Goal: Task Accomplishment & Management: Complete application form

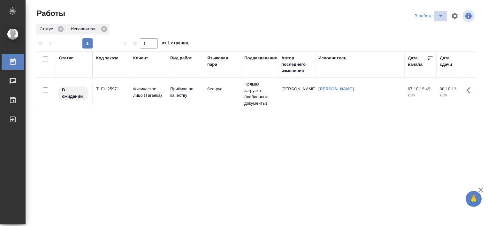
click at [440, 18] on icon "split button" at bounding box center [440, 16] width 8 height 8
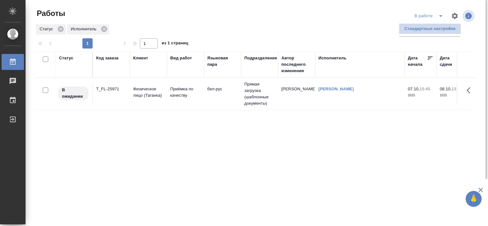
click at [426, 27] on li "Стандартные настройки" at bounding box center [429, 29] width 61 height 10
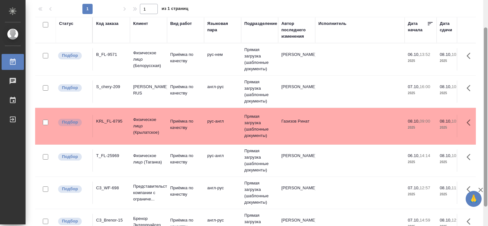
scroll to position [59, 0]
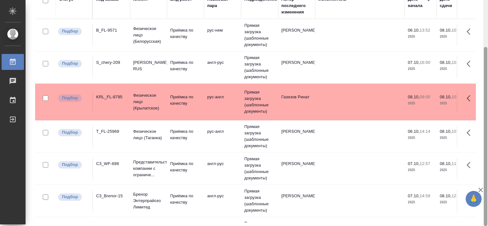
click at [487, 131] on html "🙏 .cls-1 fill:#fff; AWATERA Tretyakova Valeriya Работы Чаты График Выйти Работы…" at bounding box center [244, 113] width 488 height 226
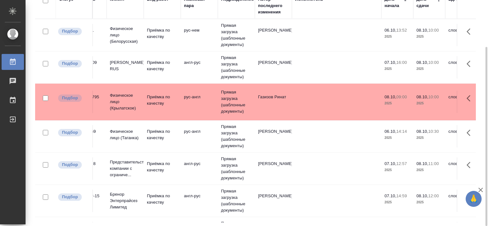
scroll to position [0, 0]
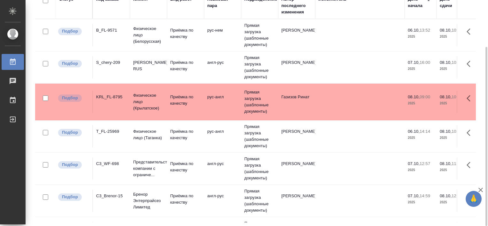
click at [115, 197] on div "C3_Brenor-15" at bounding box center [111, 196] width 31 height 6
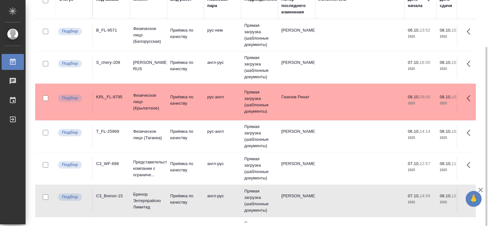
click at [115, 197] on div "C3_Brenor-15" at bounding box center [111, 196] width 31 height 6
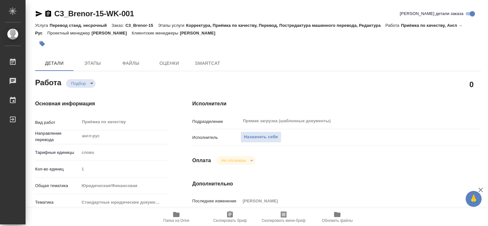
type textarea "x"
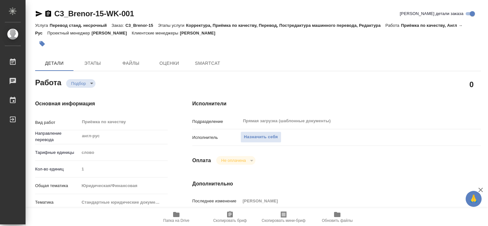
type textarea "x"
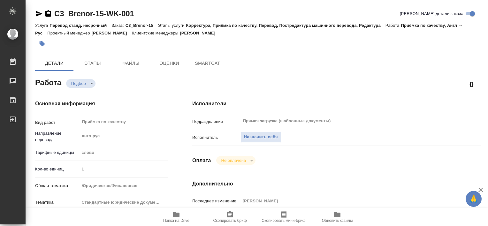
type textarea "x"
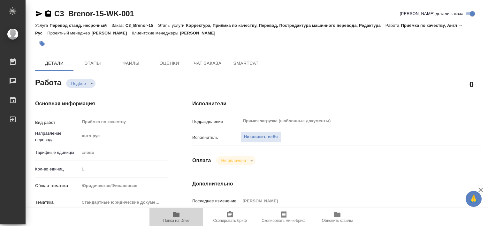
click at [177, 217] on icon "button" at bounding box center [176, 215] width 8 height 8
type textarea "x"
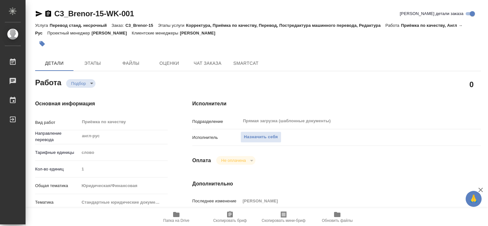
type textarea "x"
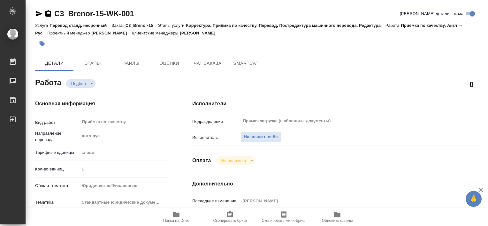
type textarea "x"
